Goal: Task Accomplishment & Management: Use online tool/utility

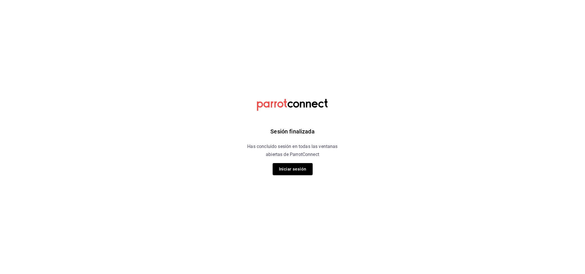
click at [253, 162] on div "Sesión finalizada Has concluido sesión en todas las ventanas abiertas de Parrot…" at bounding box center [292, 137] width 144 height 274
drag, startPoint x: 283, startPoint y: 164, endPoint x: 287, endPoint y: 161, distance: 5.2
click at [286, 162] on div "Sesión finalizada Has concluido sesión en todas las ventanas abiertas de Parrot…" at bounding box center [292, 137] width 144 height 274
click at [287, 167] on button "Iniciar sesión" at bounding box center [293, 169] width 40 height 12
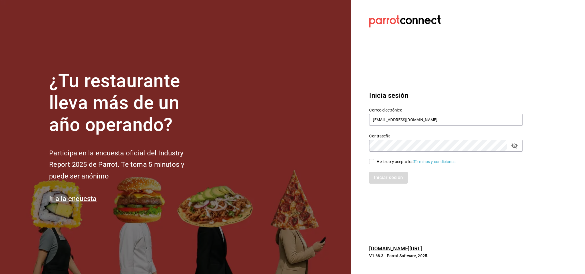
click at [388, 164] on div "He leído y acepto los Términos y condiciones." at bounding box center [417, 162] width 80 height 6
click at [374, 164] on input "He leído y acepto los Términos y condiciones." at bounding box center [371, 161] width 5 height 5
checkbox input "true"
click at [388, 173] on button "Iniciar sesión" at bounding box center [388, 178] width 39 height 12
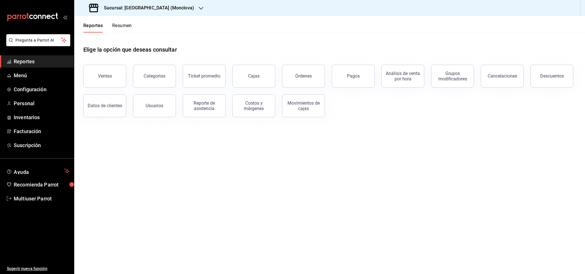
drag, startPoint x: 337, startPoint y: 42, endPoint x: 312, endPoint y: 49, distance: 25.5
click at [337, 42] on div "Elige la opción que deseas consultar" at bounding box center [329, 45] width 493 height 25
click at [43, 113] on link "Inventarios" at bounding box center [37, 117] width 74 height 12
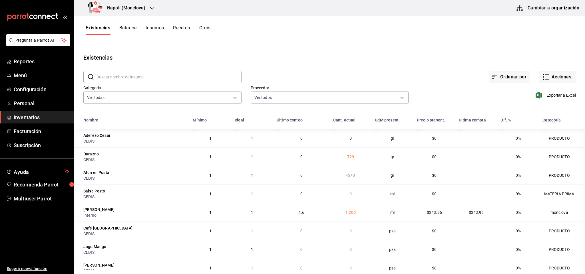
click at [160, 28] on button "Insumos" at bounding box center [155, 30] width 18 height 10
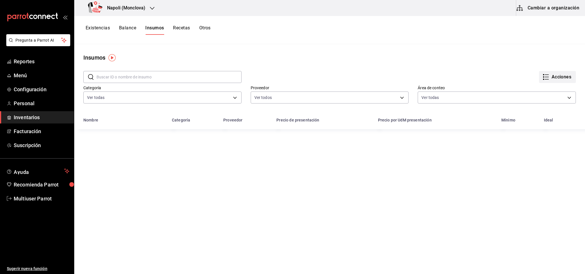
click at [547, 77] on button "Acciones" at bounding box center [557, 77] width 37 height 12
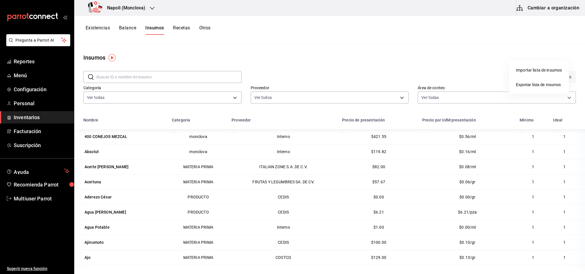
click at [440, 55] on div at bounding box center [292, 137] width 585 height 274
click at [200, 28] on button "Otros" at bounding box center [204, 30] width 11 height 10
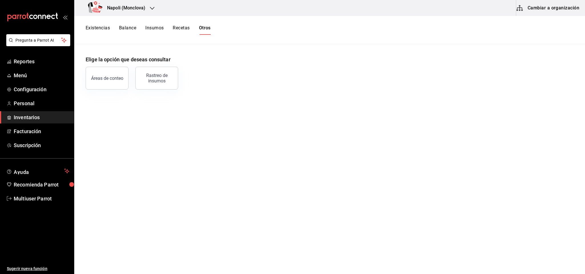
click at [179, 27] on button "Recetas" at bounding box center [181, 30] width 17 height 10
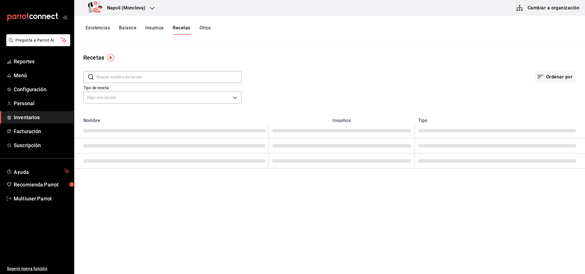
click at [161, 27] on button "Insumos" at bounding box center [154, 30] width 18 height 10
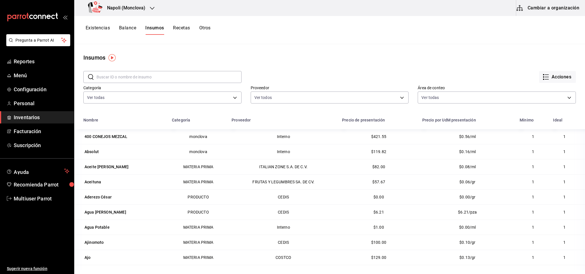
click at [398, 63] on div "Acciones" at bounding box center [409, 72] width 334 height 21
click at [543, 75] on icon "button" at bounding box center [546, 77] width 7 height 7
click at [416, 68] on div at bounding box center [292, 137] width 585 height 274
click at [85, 27] on div "Existencias Balance Insumos Recetas Otros" at bounding box center [329, 30] width 511 height 10
click at [100, 29] on button "Existencias" at bounding box center [98, 30] width 24 height 10
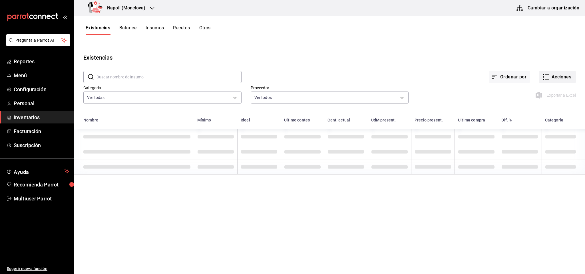
click at [549, 75] on button "Acciones" at bounding box center [557, 77] width 37 height 12
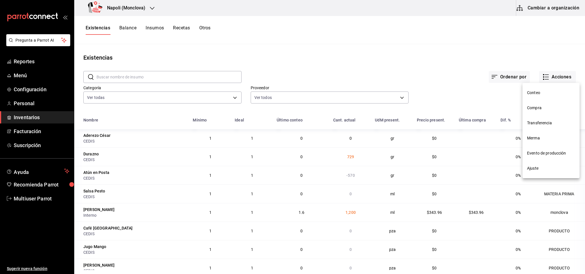
click at [149, 30] on div at bounding box center [292, 137] width 585 height 274
click at [206, 29] on button "Otros" at bounding box center [204, 30] width 11 height 10
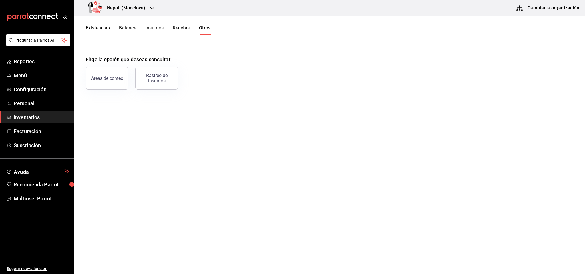
click at [173, 30] on button "Recetas" at bounding box center [181, 30] width 17 height 10
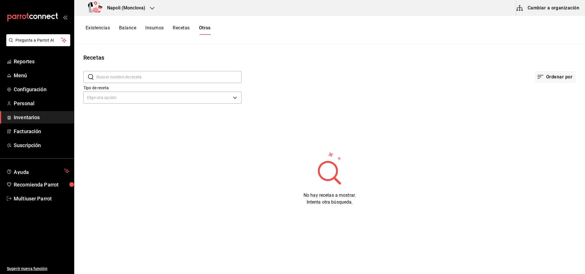
click at [153, 26] on button "Insumos" at bounding box center [154, 30] width 18 height 10
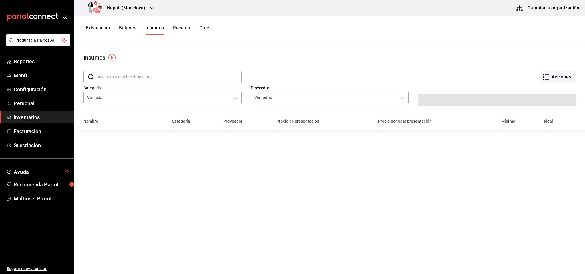
click at [538, 7] on button "Cambiar a organización" at bounding box center [548, 8] width 64 height 16
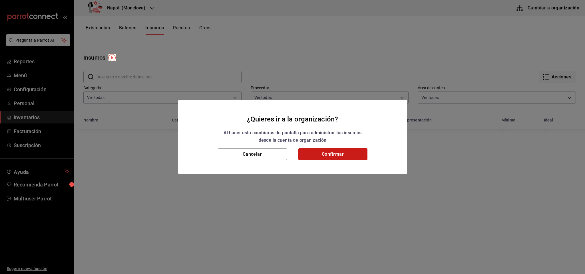
click at [328, 157] on button "Confirmar" at bounding box center [332, 155] width 69 height 12
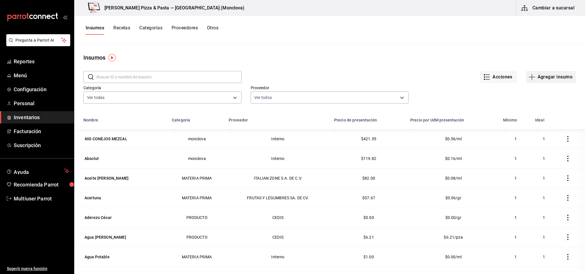
click at [555, 75] on button "Agregar insumo" at bounding box center [551, 77] width 50 height 12
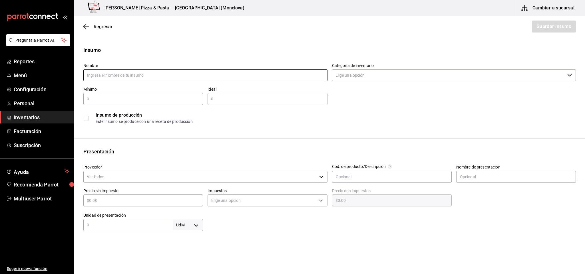
click at [219, 72] on input "text" at bounding box center [205, 75] width 244 height 12
click at [216, 74] on input "Pastel de Hojaldre" at bounding box center [205, 75] width 244 height 12
type input "Postre de Hojaldre"
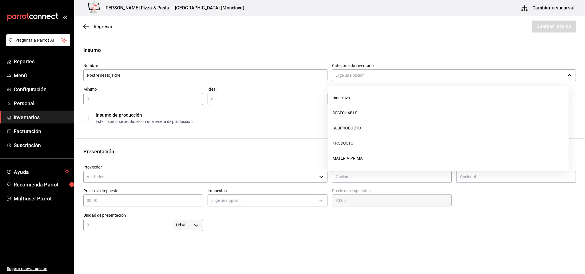
click at [419, 77] on input "Categoría de inventario" at bounding box center [448, 75] width 233 height 12
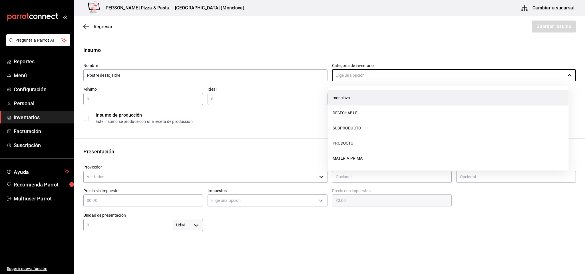
click at [394, 99] on li "monclova" at bounding box center [448, 98] width 241 height 15
type input "monclova"
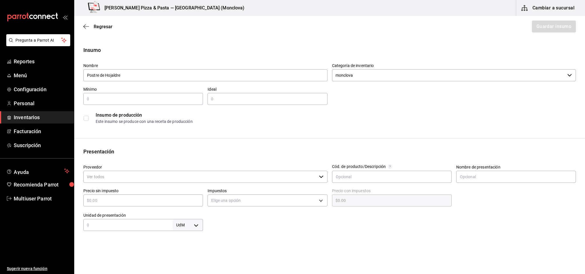
click at [232, 131] on div "Insumo Nombre Postre de Hojaldre Categoría de inventario monclova ​ Mínimo ​ Id…" at bounding box center [329, 215] width 511 height 339
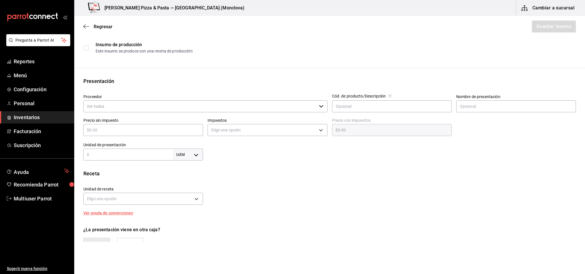
scroll to position [86, 0]
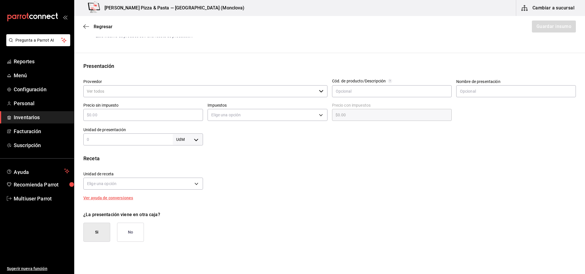
click at [185, 115] on input "text" at bounding box center [143, 115] width 120 height 7
click at [339, 155] on div "Receta" at bounding box center [329, 159] width 493 height 8
click at [179, 182] on body "Pregunta a Parrot AI Reportes Menú Configuración Personal Inventarios Facturaci…" at bounding box center [292, 121] width 585 height 242
click at [184, 181] on div at bounding box center [292, 137] width 585 height 274
click at [196, 137] on body "Pregunta a Parrot AI Reportes Menú Configuración Personal Inventarios Facturaci…" at bounding box center [292, 121] width 585 height 242
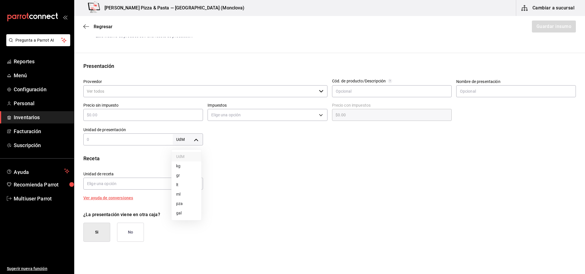
click at [182, 207] on li "pza" at bounding box center [187, 203] width 30 height 9
type input "UNIT"
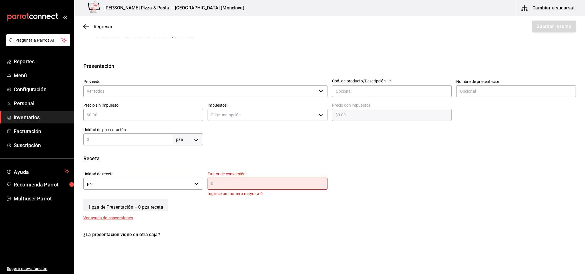
click at [261, 185] on input "text" at bounding box center [268, 183] width 120 height 7
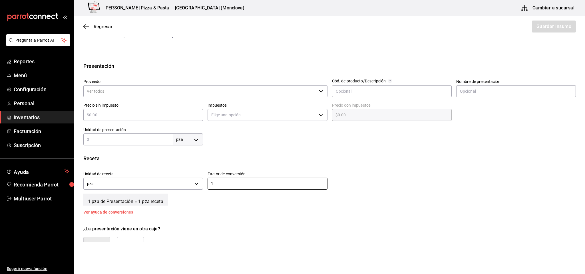
type input "1"
click at [260, 207] on div "Receta Unidad de receta pza UNIT Factor de conversión 1 ​ 1 pza de Presentación…" at bounding box center [329, 185] width 511 height 60
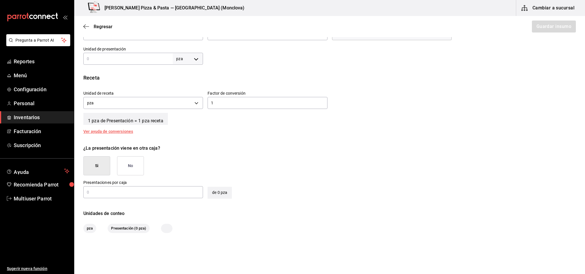
scroll to position [185, 0]
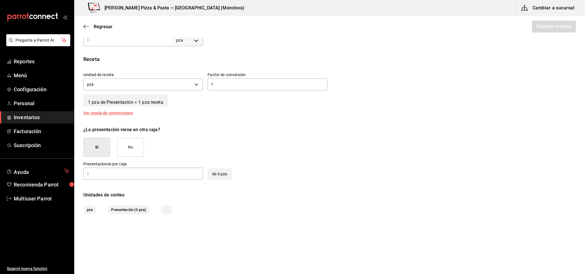
click at [130, 152] on button "No" at bounding box center [130, 147] width 27 height 19
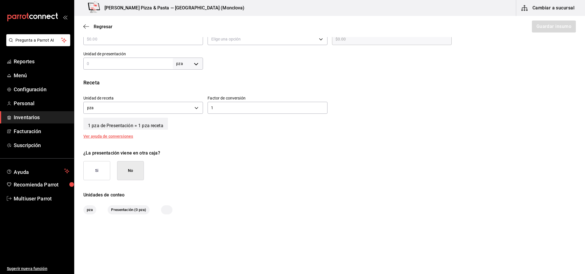
click at [263, 165] on div "¿La presentación viene en otra caja? Si No" at bounding box center [327, 162] width 497 height 35
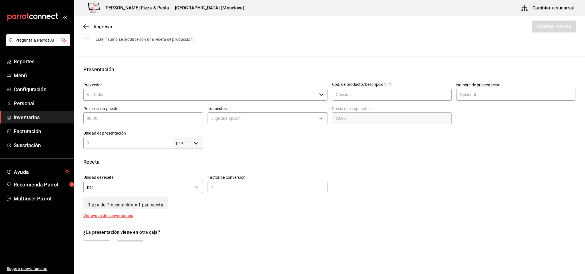
scroll to position [86, 0]
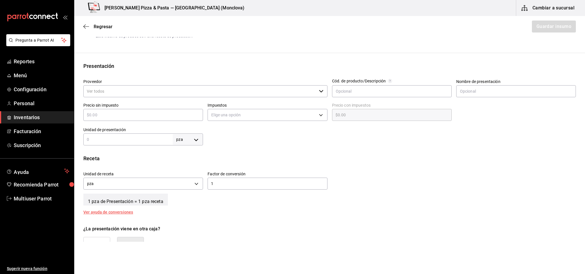
click at [203, 91] on input "Proveedor" at bounding box center [199, 91] width 233 height 12
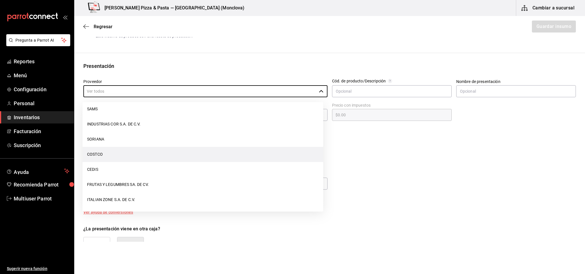
scroll to position [96, 0]
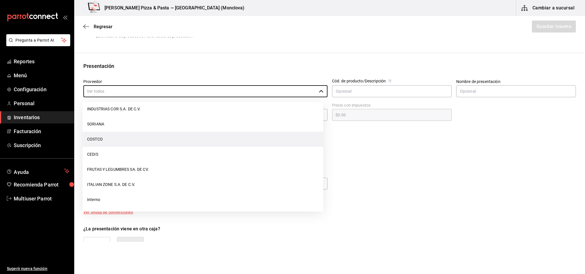
click at [131, 141] on li "COSTCO" at bounding box center [203, 139] width 241 height 15
type input "COSTCO"
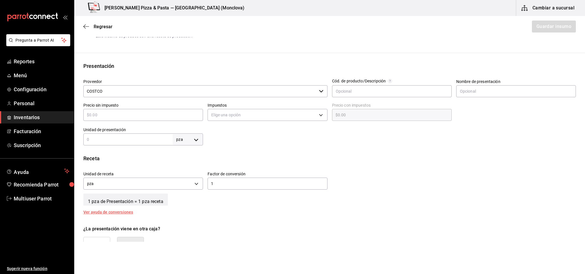
click at [278, 147] on div "Insumo Nombre Postre de Hojaldre Categoría de inventario monclova ​ Mínimo ​ Id…" at bounding box center [329, 126] width 511 height 330
click at [443, 135] on div at bounding box center [389, 134] width 373 height 23
click at [178, 119] on div "​" at bounding box center [143, 115] width 120 height 12
type input "$0"
click at [297, 149] on div "Insumo Nombre Postre de Hojaldre Categoría de inventario monclova ​ Mínimo ​ Id…" at bounding box center [329, 126] width 511 height 330
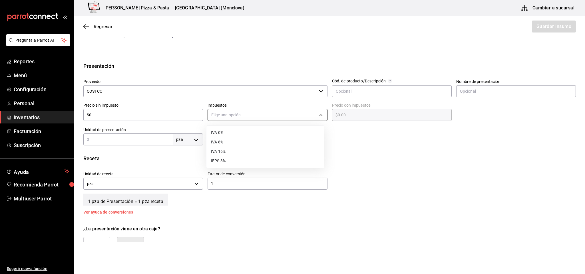
click at [299, 118] on body "Pregunta a Parrot AI Reportes Menú Configuración Personal Inventarios Facturaci…" at bounding box center [292, 121] width 585 height 242
click at [292, 129] on ul "IVA 0% IVA 8% IVA 16% IEPS 8%" at bounding box center [265, 147] width 118 height 42
click at [292, 129] on li "IVA 0%" at bounding box center [265, 132] width 118 height 9
type input "IVA_0"
drag, startPoint x: 345, startPoint y: 137, endPoint x: 354, endPoint y: 113, distance: 24.7
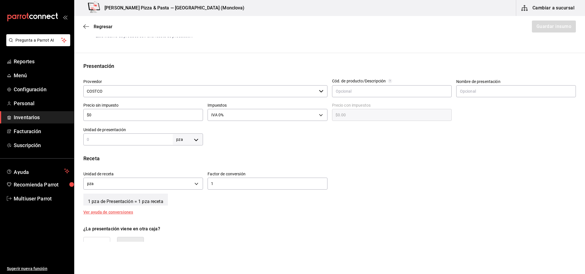
click at [346, 137] on div at bounding box center [389, 134] width 373 height 23
click at [118, 138] on input "text" at bounding box center [127, 139] width 89 height 7
type input "1"
click at [272, 140] on div at bounding box center [389, 134] width 373 height 23
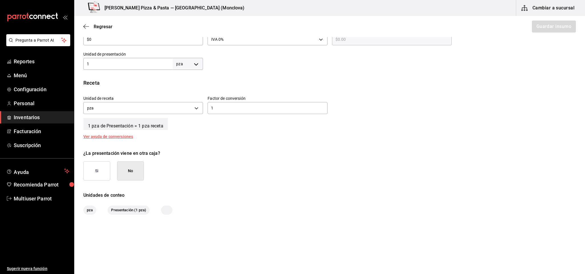
scroll to position [0, 0]
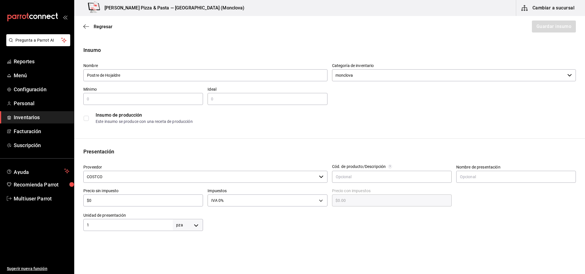
click at [171, 102] on input "text" at bounding box center [143, 99] width 120 height 7
type input "0"
click at [255, 103] on div "​" at bounding box center [268, 99] width 120 height 12
type input "0"
click at [267, 123] on div "Este insumo se produce con una receta de producción" at bounding box center [336, 122] width 480 height 6
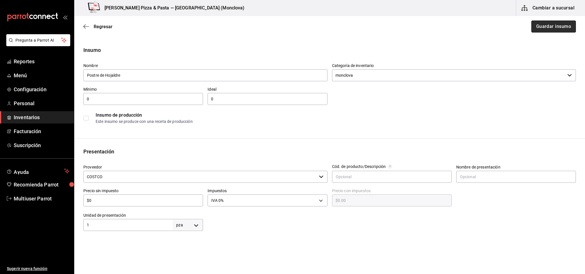
click at [537, 27] on button "Guardar insumo" at bounding box center [553, 27] width 45 height 12
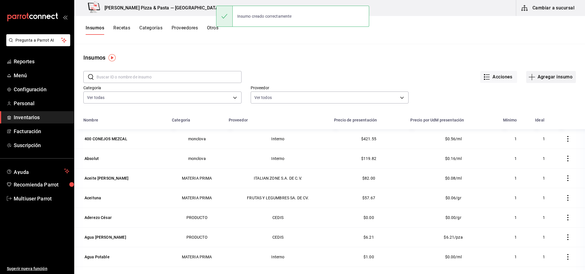
click at [536, 73] on button "Agregar insumo" at bounding box center [551, 77] width 50 height 12
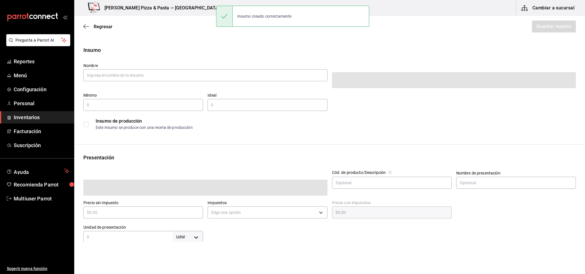
type input "$0.00"
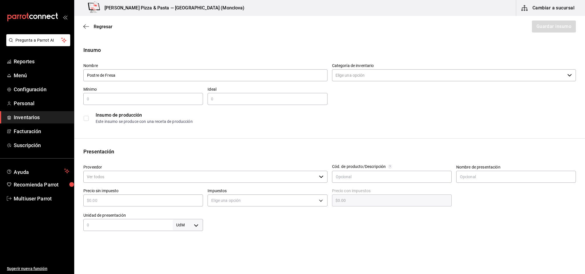
type input "Postre de Fresa"
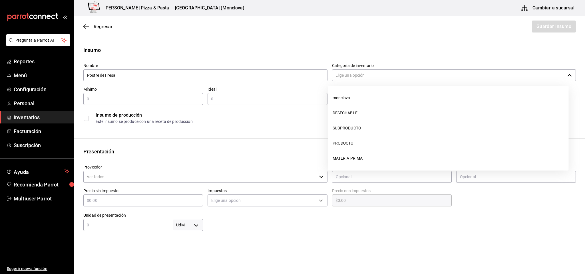
click at [457, 76] on input "Categoría de inventario" at bounding box center [448, 75] width 233 height 12
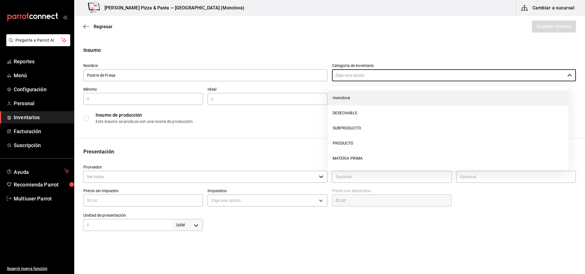
click at [389, 103] on li "monclova" at bounding box center [448, 98] width 241 height 15
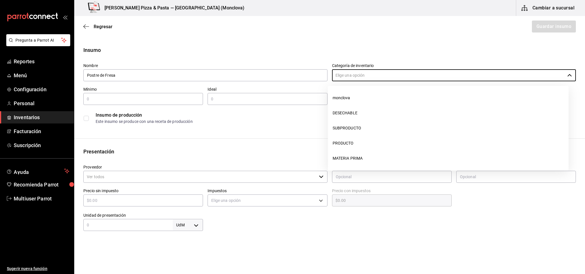
type input "monclova"
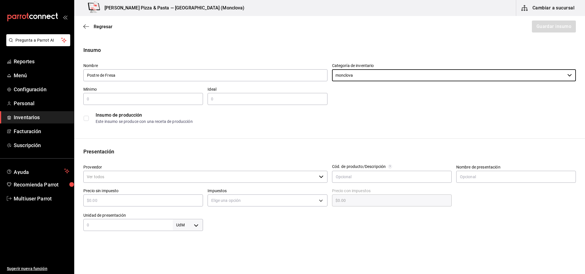
click at [153, 105] on div "​" at bounding box center [143, 99] width 120 height 12
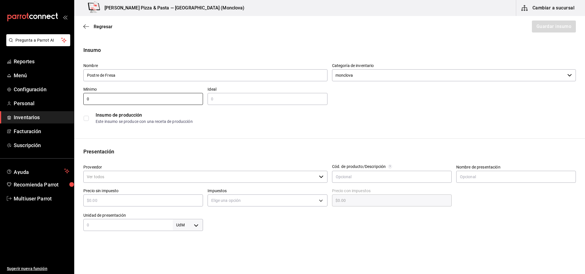
type input "0"
click at [277, 103] on div "​" at bounding box center [268, 99] width 120 height 12
type input "0"
click at [402, 114] on div "Insumo de producción" at bounding box center [336, 115] width 480 height 7
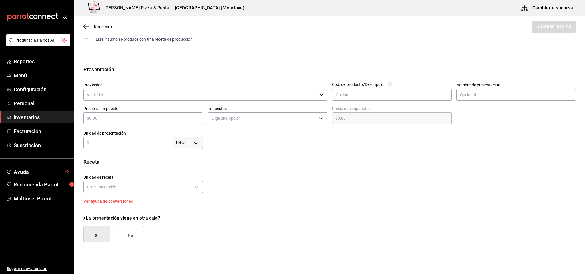
scroll to position [86, 0]
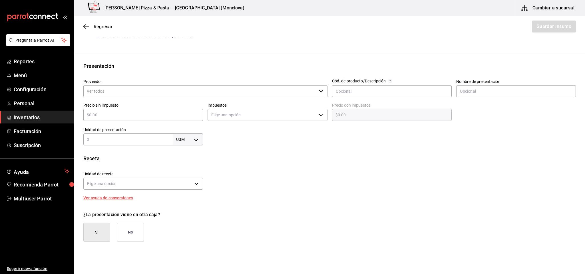
click at [191, 141] on body "Pregunta a Parrot AI Reportes Menú Configuración Personal Inventarios Facturaci…" at bounding box center [292, 121] width 585 height 242
click at [181, 205] on li "pza" at bounding box center [187, 203] width 30 height 9
type input "UNIT"
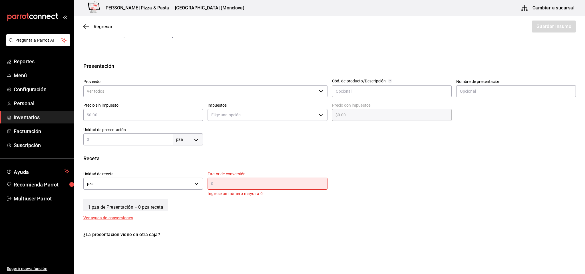
click at [219, 186] on input "text" at bounding box center [268, 183] width 120 height 7
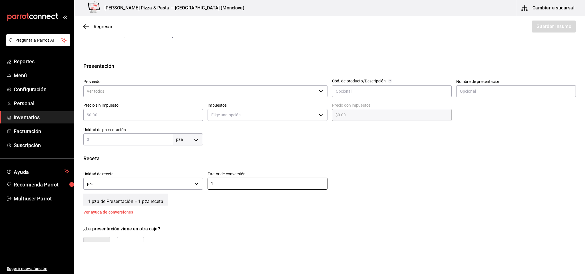
type input "1"
click at [210, 216] on div "Insumo Nombre Postre de Fresa Categoría de inventario monclova ​ Mínimo 0 ​ Ide…" at bounding box center [329, 138] width 511 height 354
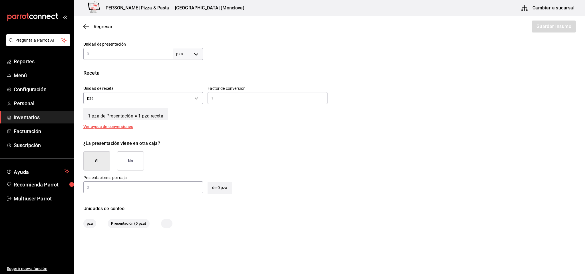
click at [138, 162] on button "No" at bounding box center [130, 161] width 27 height 19
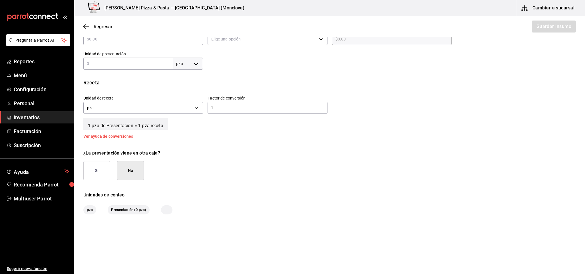
click at [266, 155] on div "¿La presentación viene en otra caja?" at bounding box center [329, 153] width 493 height 7
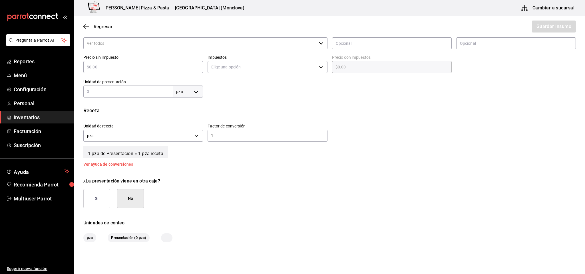
scroll to position [119, 0]
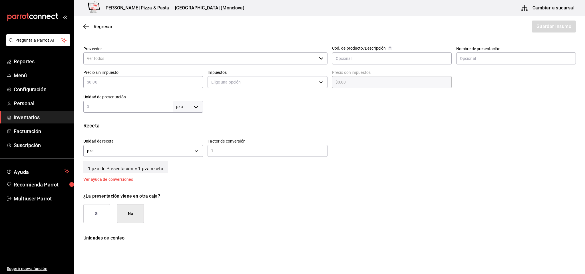
drag, startPoint x: 148, startPoint y: 109, endPoint x: 154, endPoint y: 111, distance: 6.2
click at [148, 109] on input "text" at bounding box center [127, 106] width 89 height 7
type input "1"
click at [286, 124] on div "Receta" at bounding box center [329, 126] width 493 height 8
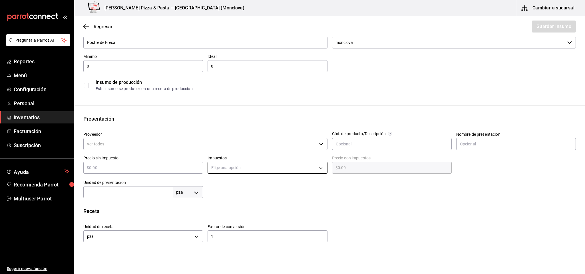
click at [248, 170] on body "Pregunta a Parrot AI Reportes Menú Configuración Personal Inventarios Facturaci…" at bounding box center [292, 121] width 585 height 242
click at [246, 183] on li "IVA 0%" at bounding box center [265, 185] width 118 height 9
type input "IVA_0"
click at [165, 164] on div "​" at bounding box center [143, 168] width 120 height 12
type input "$0"
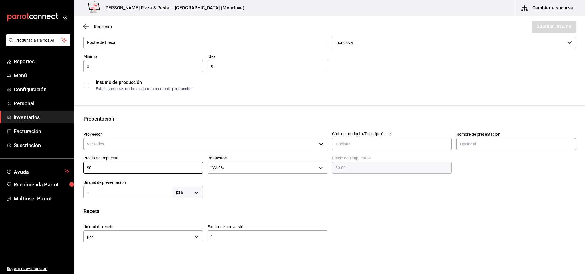
click at [320, 189] on div at bounding box center [389, 187] width 373 height 23
click at [298, 147] on input "Proveedor" at bounding box center [199, 144] width 233 height 12
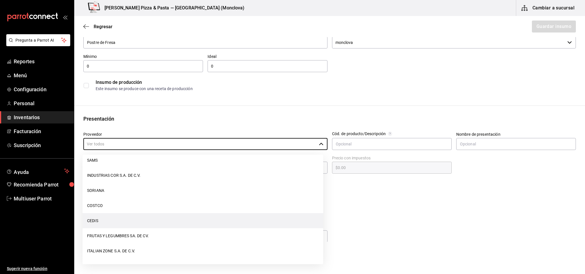
scroll to position [86, 0]
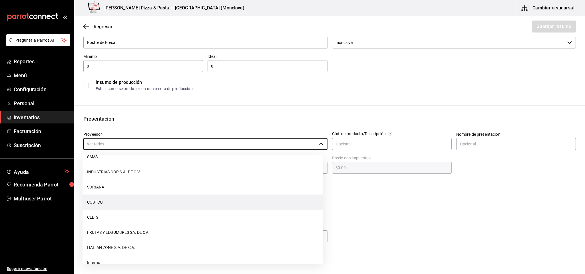
click at [111, 195] on li "COSTCO" at bounding box center [203, 202] width 241 height 15
type input "COSTCO"
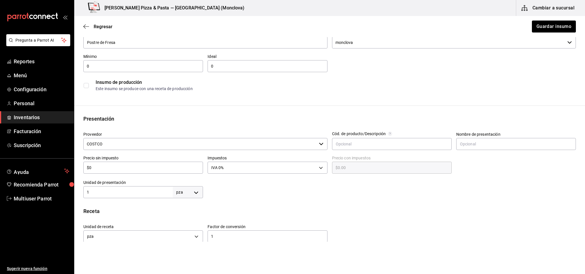
click at [513, 70] on div "Nombre Postre de Fresa Categoría de inventario monclova ​ Mínimo 0 ​ Ideal 0 ​ …" at bounding box center [327, 60] width 497 height 69
click at [547, 23] on button "Guardar insumo" at bounding box center [553, 27] width 45 height 12
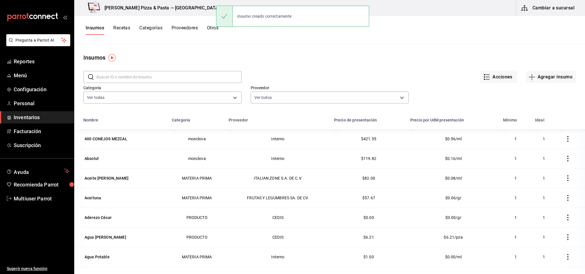
click at [125, 29] on button "Recetas" at bounding box center [121, 30] width 17 height 10
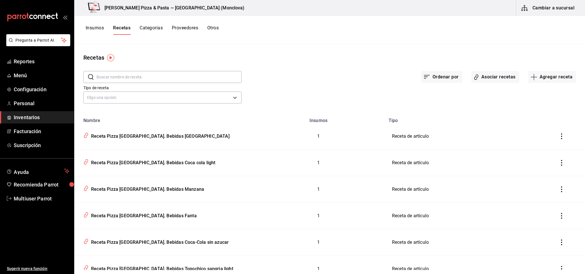
click at [185, 79] on input "text" at bounding box center [169, 76] width 145 height 11
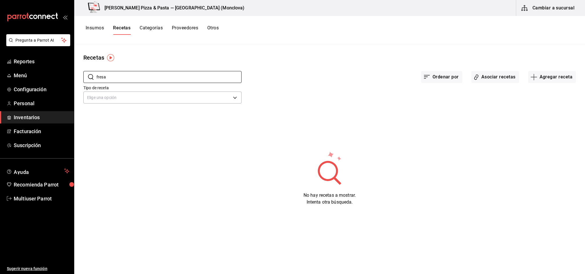
type input "fresa"
click at [556, 11] on button "Cambiar a sucursal" at bounding box center [548, 8] width 64 height 16
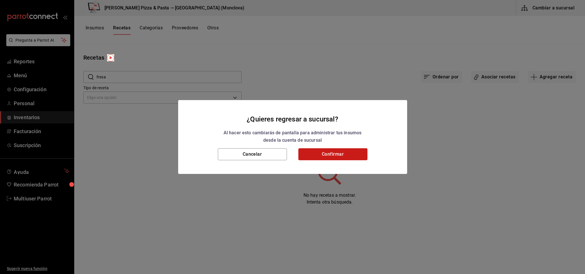
click at [326, 157] on button "Confirmar" at bounding box center [332, 155] width 69 height 12
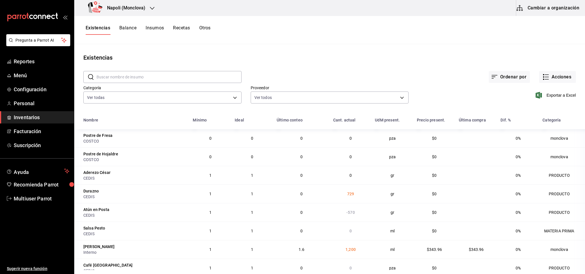
drag, startPoint x: 181, startPoint y: 27, endPoint x: 181, endPoint y: 31, distance: 3.7
click at [181, 27] on button "Recetas" at bounding box center [181, 30] width 17 height 10
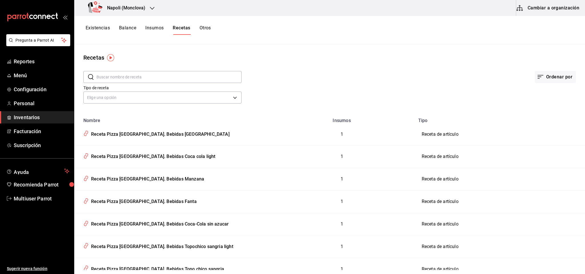
click at [189, 83] on div "​ ​" at bounding box center [162, 77] width 158 height 12
click at [375, 56] on div "Recetas" at bounding box center [329, 57] width 511 height 9
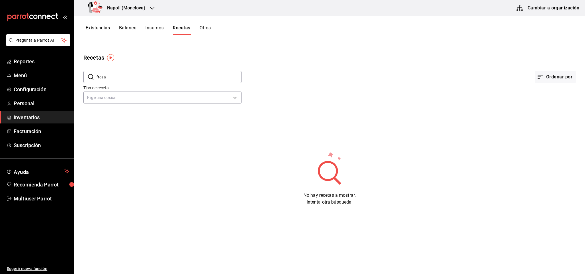
click at [202, 72] on input "fresa" at bounding box center [169, 76] width 145 height 11
type input "postre"
click at [340, 117] on div "​ postre ​ Ordenar por Tipo de receta Elige una opción default No hay recetas a…" at bounding box center [329, 134] width 511 height 144
click at [520, 10] on icon "button" at bounding box center [519, 8] width 7 height 7
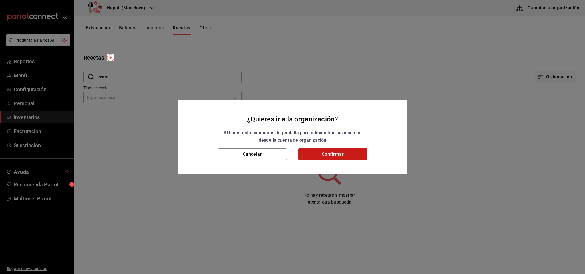
click at [321, 153] on button "Confirmar" at bounding box center [332, 155] width 69 height 12
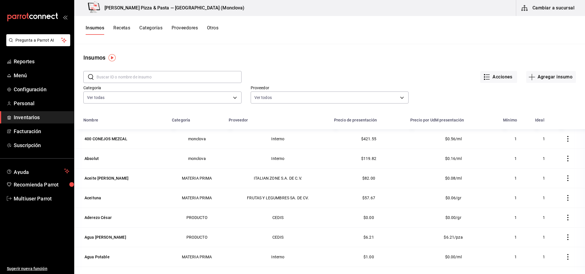
click at [392, 62] on div "Acciones Agregar insumo" at bounding box center [409, 72] width 334 height 21
click at [189, 77] on input "text" at bounding box center [169, 76] width 145 height 11
click at [174, 59] on div "Insumos" at bounding box center [329, 57] width 511 height 9
click at [123, 30] on button "Recetas" at bounding box center [121, 30] width 17 height 10
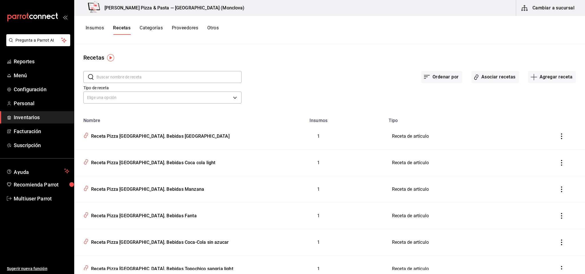
click at [160, 74] on input "text" at bounding box center [169, 76] width 145 height 11
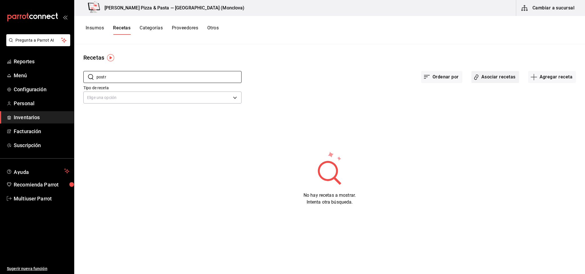
type input "postr"
click at [511, 76] on button "Asociar recetas" at bounding box center [496, 77] width 48 height 12
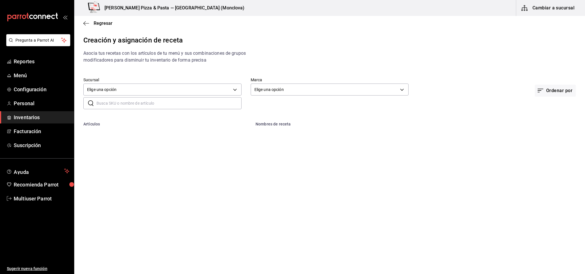
drag, startPoint x: 299, startPoint y: 21, endPoint x: 291, endPoint y: 23, distance: 8.1
click at [299, 21] on div "Regresar" at bounding box center [329, 23] width 511 height 15
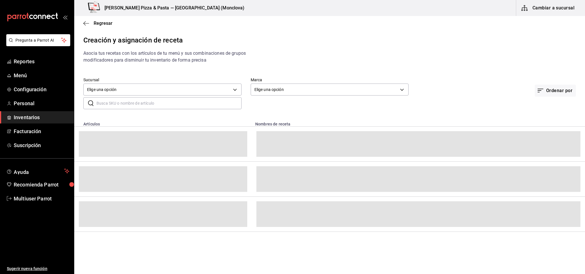
click at [148, 106] on input "text" at bounding box center [169, 103] width 145 height 11
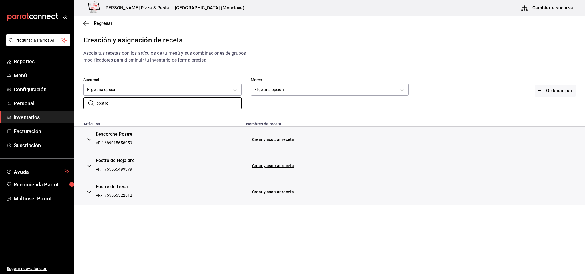
type input "postre"
click at [328, 36] on div "Creación y asignación de receta" at bounding box center [329, 40] width 493 height 10
click at [266, 168] on link "Crear y asociar receta" at bounding box center [273, 166] width 42 height 4
click at [263, 193] on link "Crear y asociar receta" at bounding box center [273, 192] width 42 height 4
click at [272, 165] on link "Receta Postre de Hojaldre" at bounding box center [277, 166] width 51 height 5
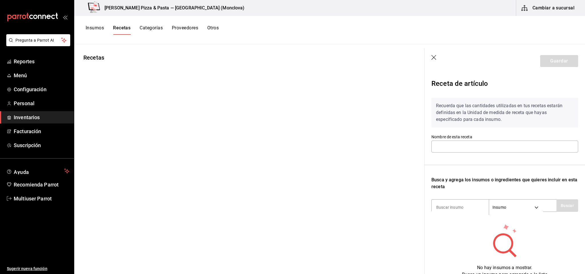
type input "Receta Postre de Hojaldre"
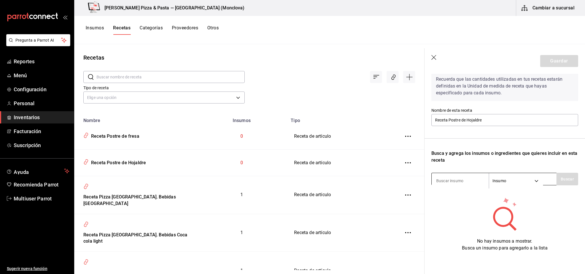
scroll to position [33, 0]
click at [456, 175] on input at bounding box center [460, 181] width 57 height 12
type input "postre"
click at [557, 176] on button "Buscar" at bounding box center [568, 179] width 22 height 13
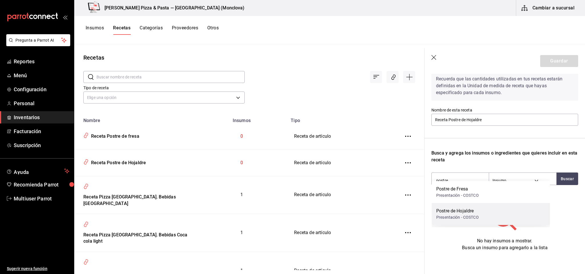
click at [482, 212] on div "Postre de Hojaldre Presentación - COSTCO" at bounding box center [491, 214] width 118 height 22
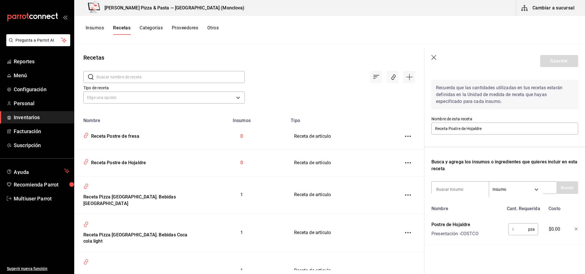
scroll to position [24, 0]
click at [511, 229] on input "text" at bounding box center [519, 229] width 20 height 11
type input "1"
click at [544, 64] on button "Guardar" at bounding box center [559, 61] width 38 height 12
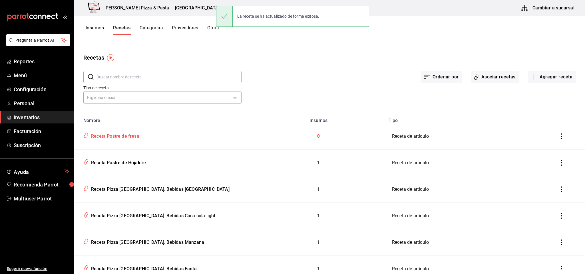
click at [117, 140] on div "Receta Postre de fresa" at bounding box center [163, 135] width 164 height 11
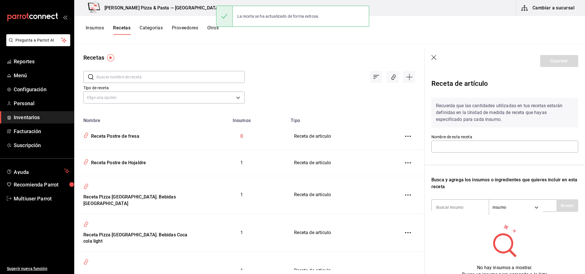
type input "Receta Postre de fresa"
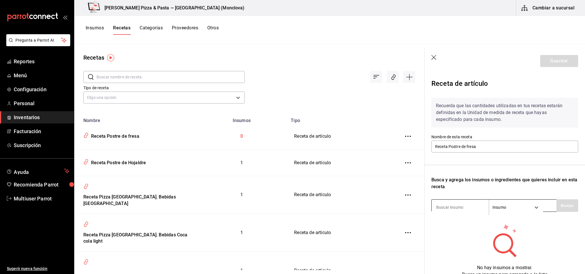
click at [454, 204] on input at bounding box center [460, 208] width 57 height 12
type input "postre"
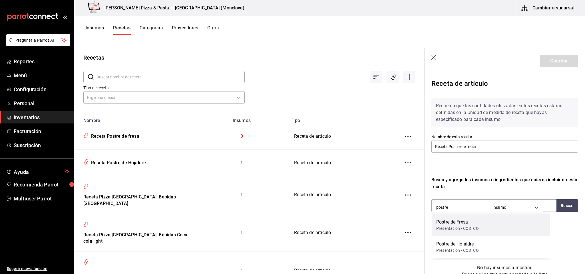
click at [496, 223] on div "Postre de Fresa Presentación - COSTCO" at bounding box center [491, 225] width 118 height 22
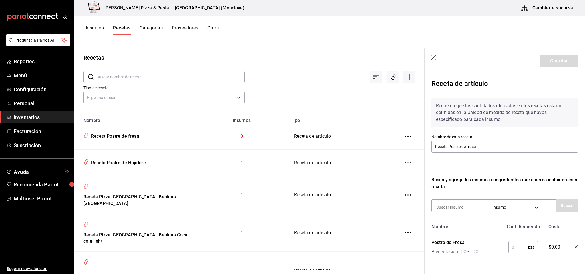
click at [518, 248] on input "text" at bounding box center [519, 247] width 20 height 11
type input "1"
click at [556, 64] on button "Guardar" at bounding box center [559, 61] width 38 height 12
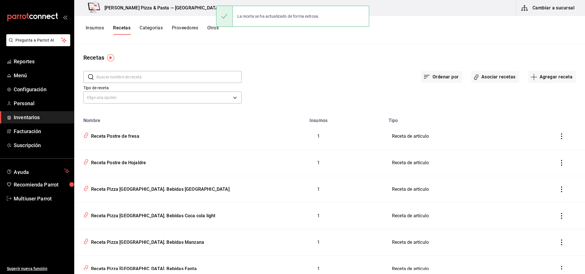
click at [319, 80] on div "Ordenar por Asociar recetas Agregar receta" at bounding box center [409, 72] width 334 height 21
click at [523, 9] on icon "button" at bounding box center [524, 8] width 7 height 7
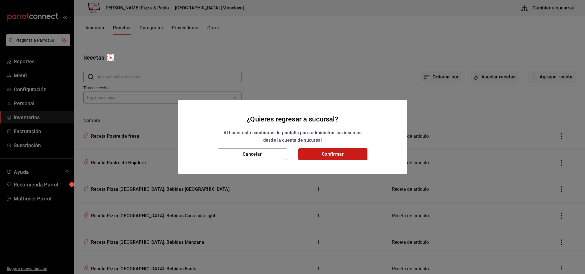
click at [332, 152] on button "Confirmar" at bounding box center [332, 155] width 69 height 12
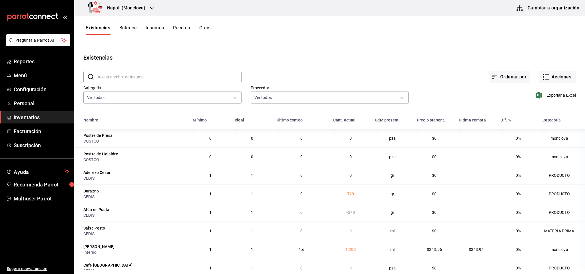
click at [464, 67] on div "Ordenar por Acciones" at bounding box center [409, 72] width 334 height 21
click at [172, 51] on main "Existencias ​ ​ Ordenar por Acciones Categoría Ver todas 0862b564-0f4e-4838-96f…" at bounding box center [329, 157] width 511 height 226
click at [333, 72] on div "Ordenar por Acciones" at bounding box center [409, 72] width 334 height 21
click at [427, 112] on div "​ ​ Ordenar por Acciones Categoría Ver todas 0862b564-0f4e-4838-96f7-a0cfb55023…" at bounding box center [329, 201] width 511 height 278
click at [411, 98] on div "Exportar a Excel" at bounding box center [492, 90] width 167 height 29
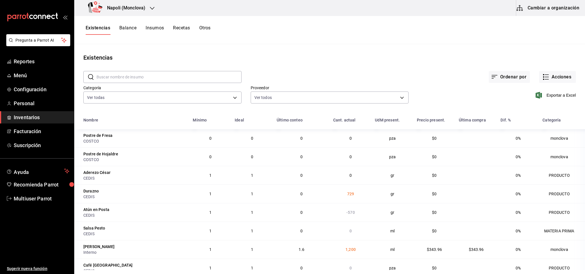
click at [338, 48] on main "Existencias ​ ​ Ordenar por Acciones Categoría Ver todas 0862b564-0f4e-4838-96f…" at bounding box center [329, 157] width 511 height 226
click at [135, 12] on div "Napoli (Monclova)" at bounding box center [118, 8] width 78 height 16
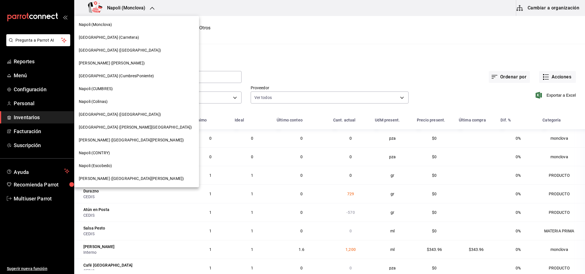
click at [111, 114] on span "[GEOGRAPHIC_DATA] ([GEOGRAPHIC_DATA])" at bounding box center [120, 115] width 82 height 6
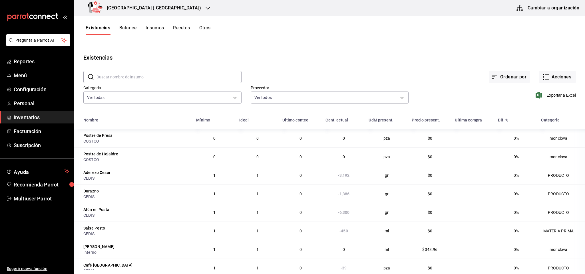
drag, startPoint x: 227, startPoint y: 177, endPoint x: 199, endPoint y: 178, distance: 28.6
click at [406, 39] on div "Existencias Balance Insumos Recetas Otros" at bounding box center [329, 30] width 511 height 28
drag, startPoint x: 547, startPoint y: 176, endPoint x: 558, endPoint y: 224, distance: 49.0
drag, startPoint x: 558, startPoint y: 224, endPoint x: 332, endPoint y: 70, distance: 273.6
click at [332, 70] on div "Ordenar por Acciones" at bounding box center [409, 72] width 334 height 21
